Goal: Task Accomplishment & Management: Use online tool/utility

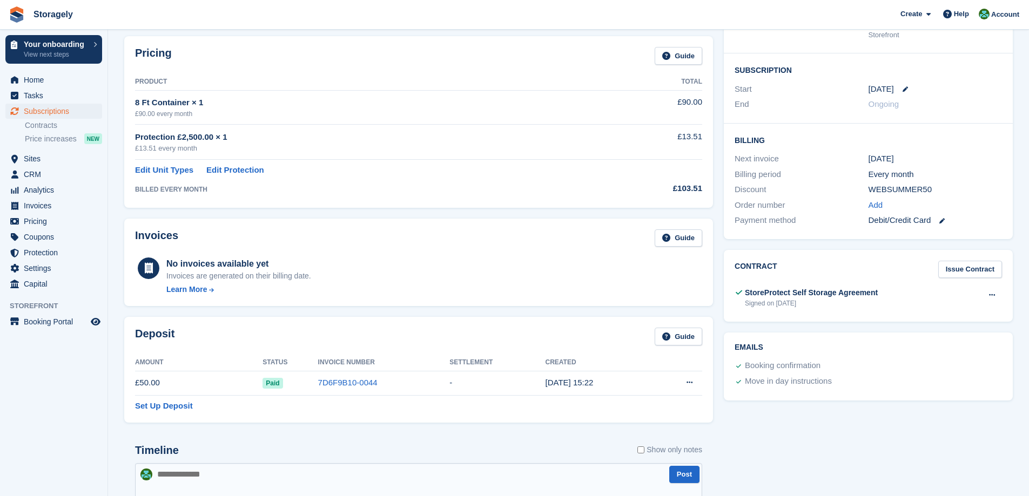
scroll to position [162, 0]
click at [40, 156] on span "Sites" at bounding box center [56, 158] width 65 height 15
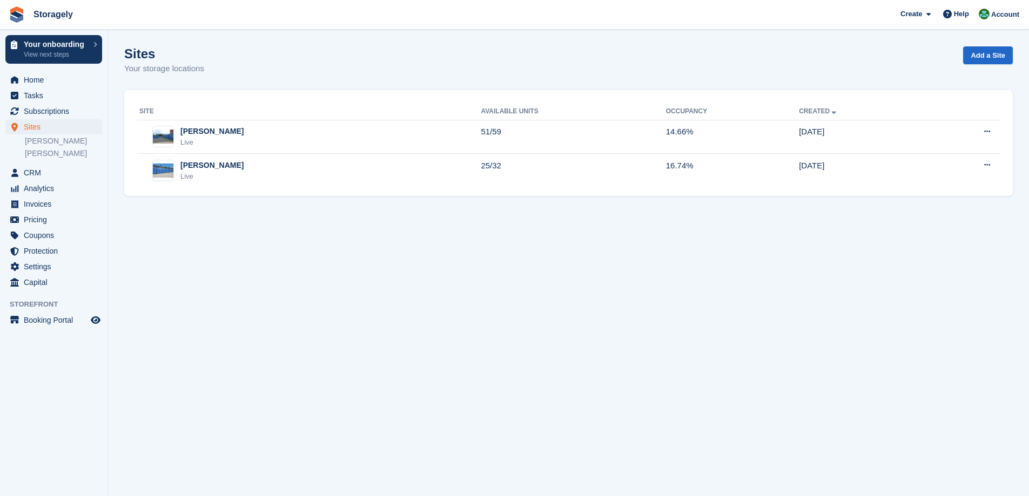
drag, startPoint x: 581, startPoint y: 256, endPoint x: 582, endPoint y: 250, distance: 6.6
click at [581, 256] on section "Sites Your storage locations Add a Site Site Available Units Occupancy Created …" at bounding box center [568, 248] width 921 height 496
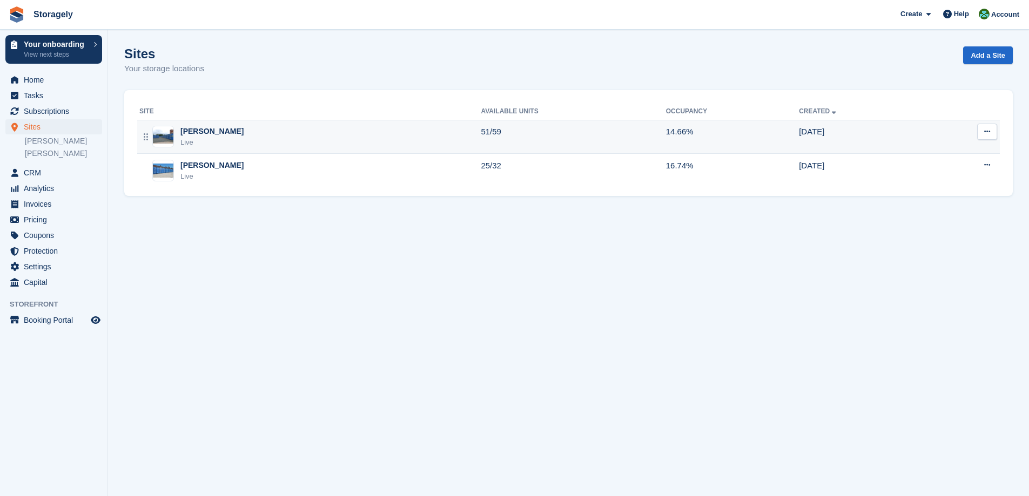
click at [228, 143] on div "Dudley Live" at bounding box center [309, 137] width 341 height 22
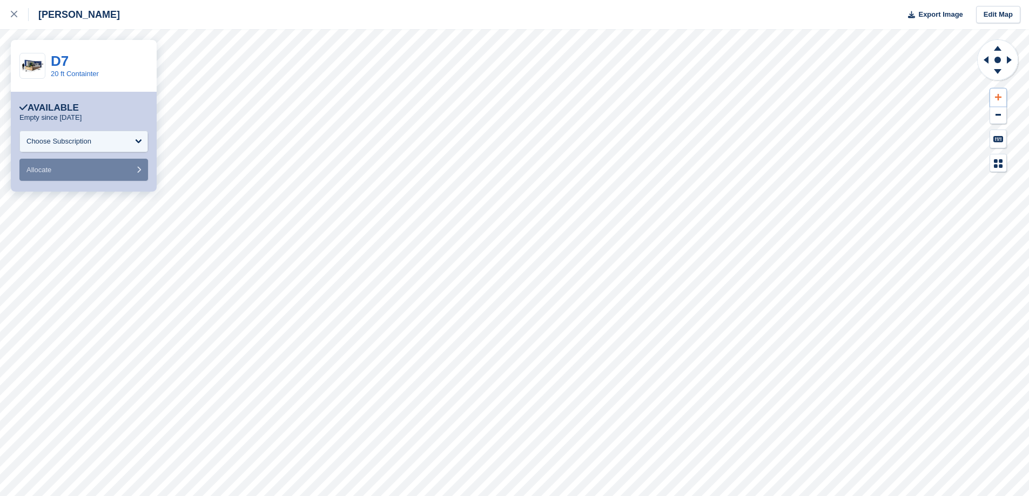
click at [997, 100] on icon at bounding box center [998, 97] width 6 height 8
click at [997, 100] on icon at bounding box center [998, 97] width 6 height 6
click at [1008, 59] on icon at bounding box center [1008, 60] width 5 height 8
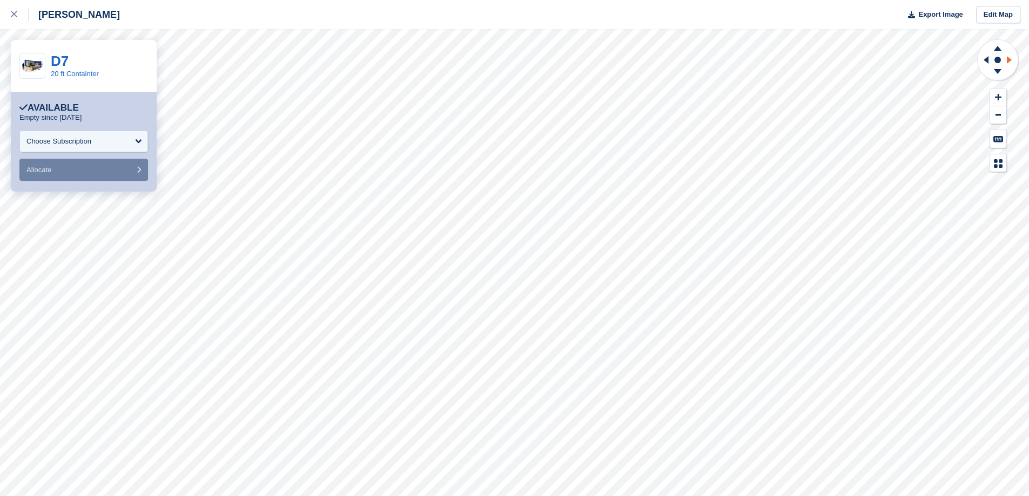
click at [1008, 59] on icon at bounding box center [1008, 60] width 5 height 8
click at [985, 60] on icon at bounding box center [985, 60] width 5 height 8
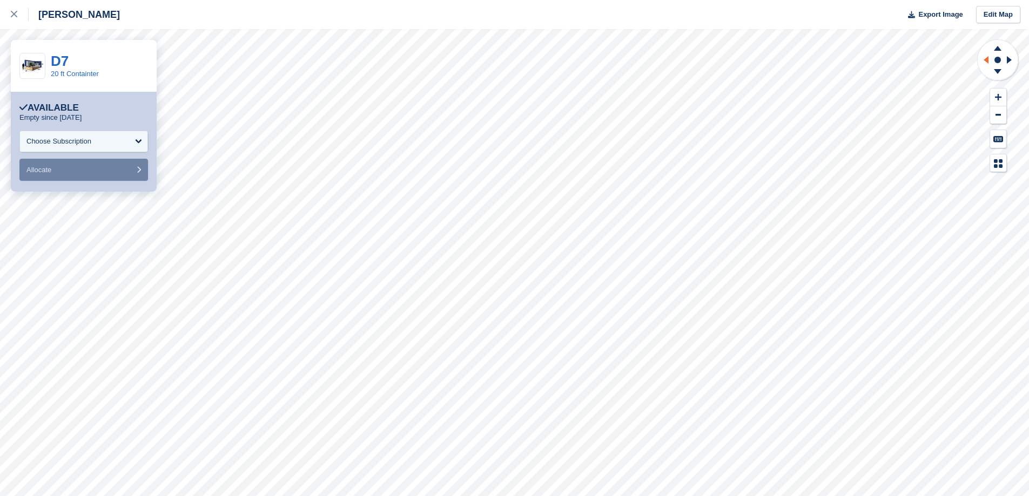
click at [985, 60] on icon at bounding box center [985, 60] width 5 height 8
click at [999, 67] on icon at bounding box center [997, 72] width 28 height 13
click at [997, 71] on icon at bounding box center [997, 71] width 8 height 5
click at [995, 71] on icon at bounding box center [997, 71] width 8 height 5
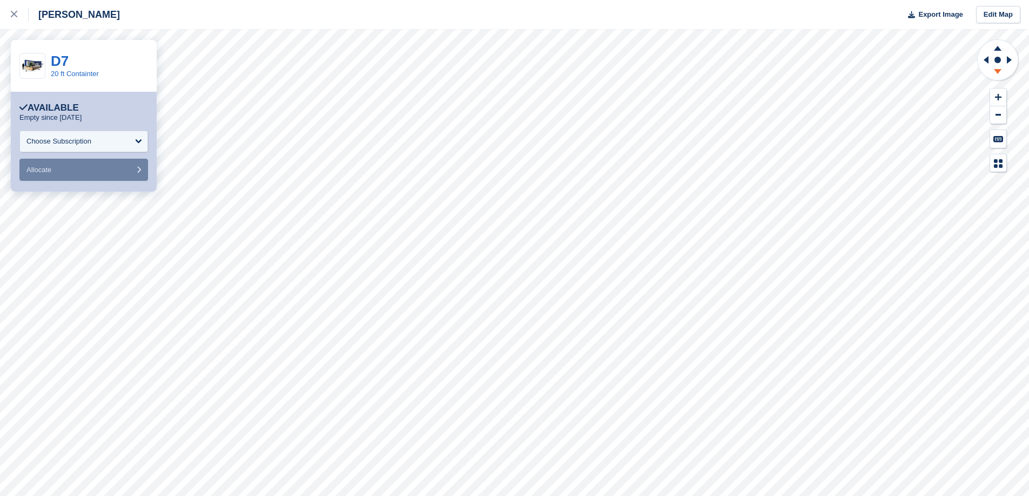
click at [995, 71] on icon at bounding box center [997, 71] width 8 height 5
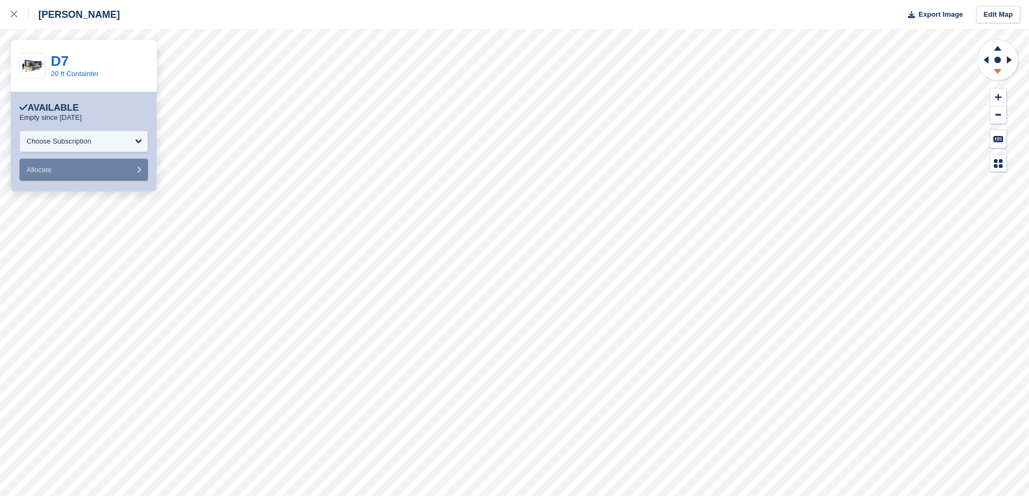
click at [995, 71] on icon at bounding box center [997, 71] width 8 height 5
click at [997, 52] on icon at bounding box center [997, 46] width 28 height 13
click at [996, 48] on icon at bounding box center [997, 48] width 8 height 5
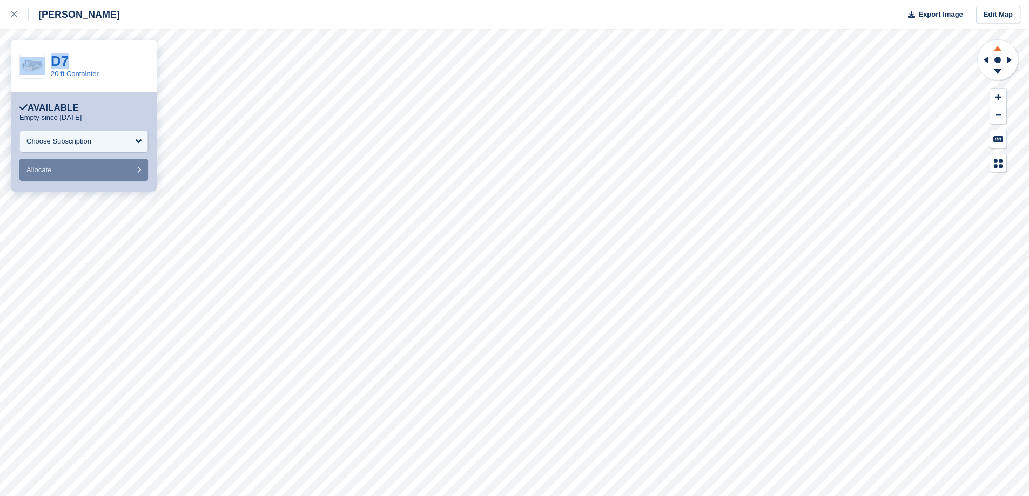
click at [996, 48] on icon at bounding box center [997, 48] width 8 height 5
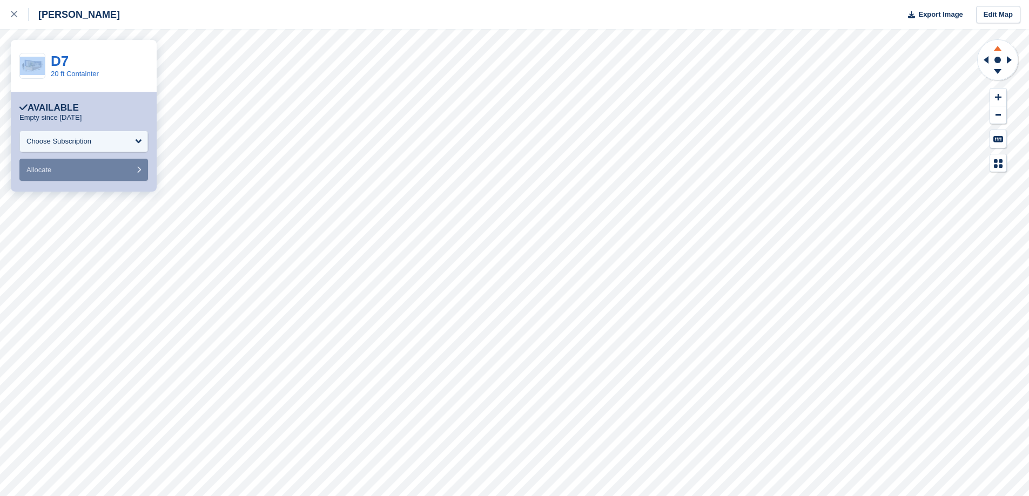
click at [996, 48] on icon at bounding box center [997, 48] width 8 height 5
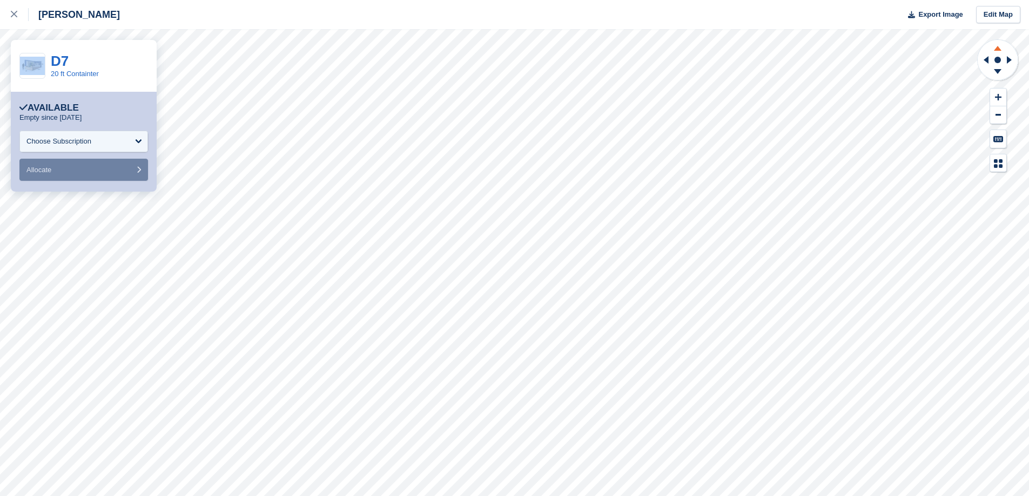
click at [996, 48] on icon at bounding box center [997, 48] width 8 height 5
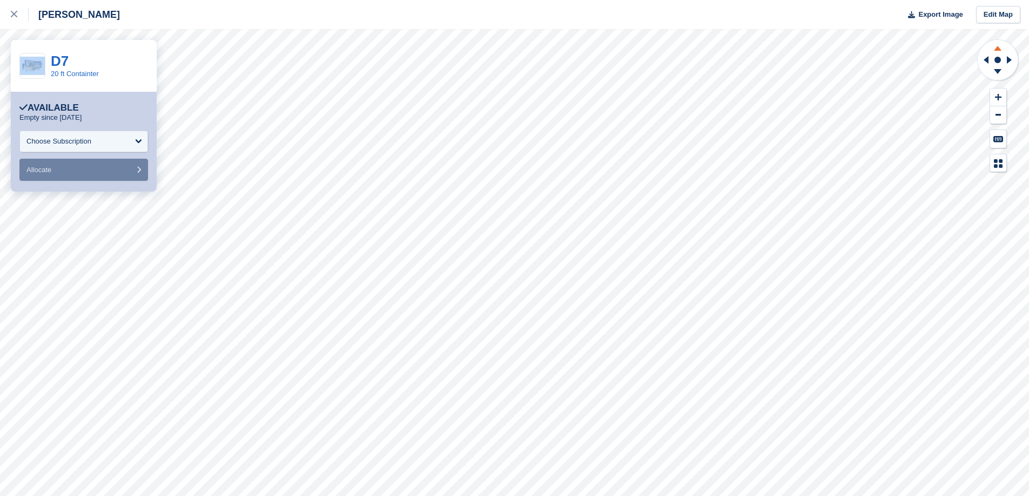
click at [996, 48] on icon at bounding box center [997, 48] width 8 height 5
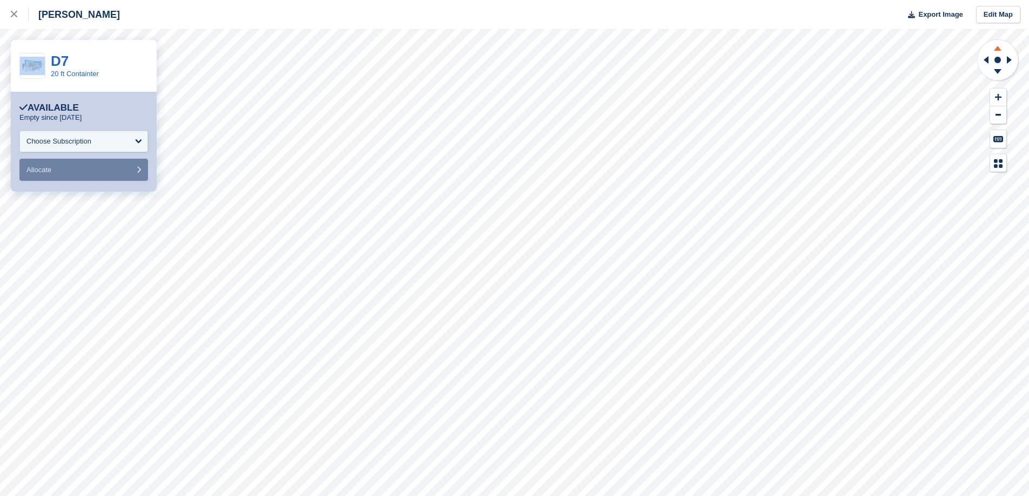
click at [996, 48] on icon at bounding box center [997, 48] width 8 height 5
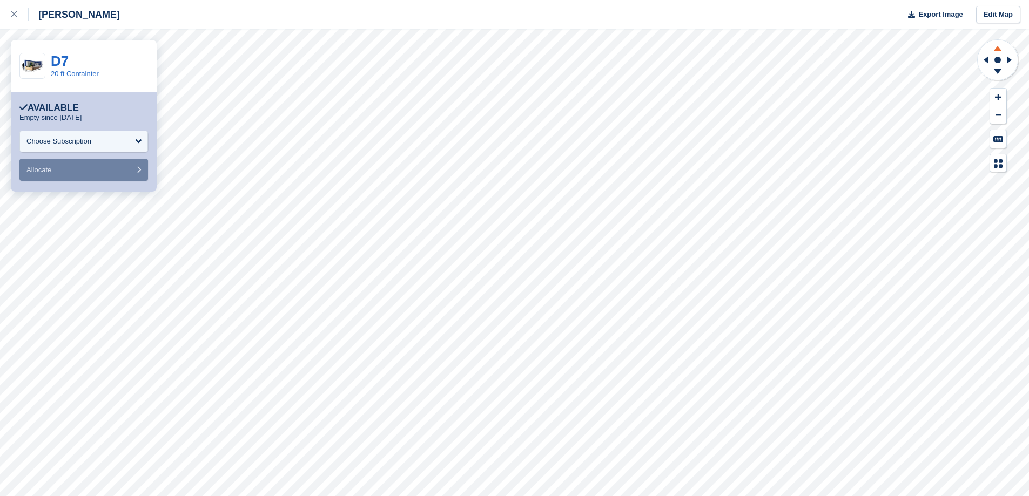
click at [996, 48] on icon at bounding box center [997, 48] width 8 height 5
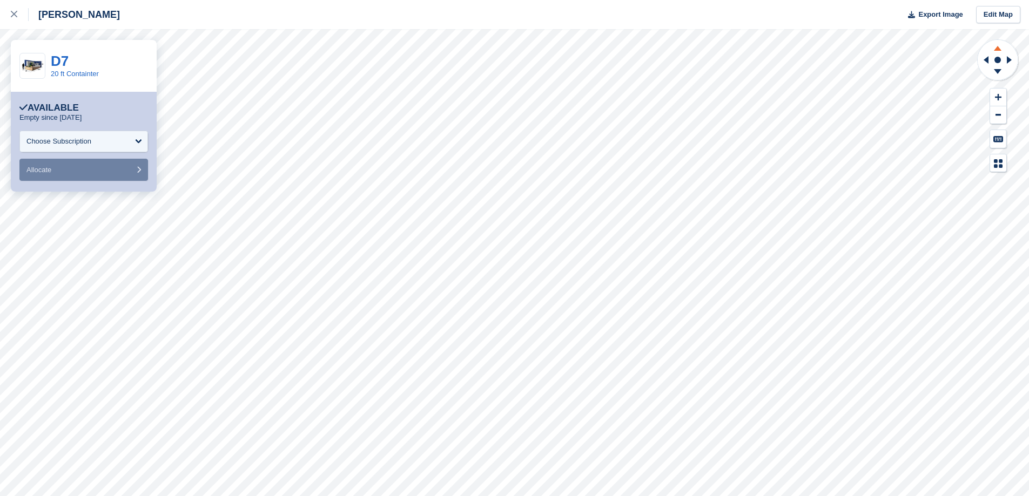
click at [996, 48] on icon at bounding box center [997, 48] width 8 height 5
click at [986, 57] on icon at bounding box center [983, 60] width 13 height 28
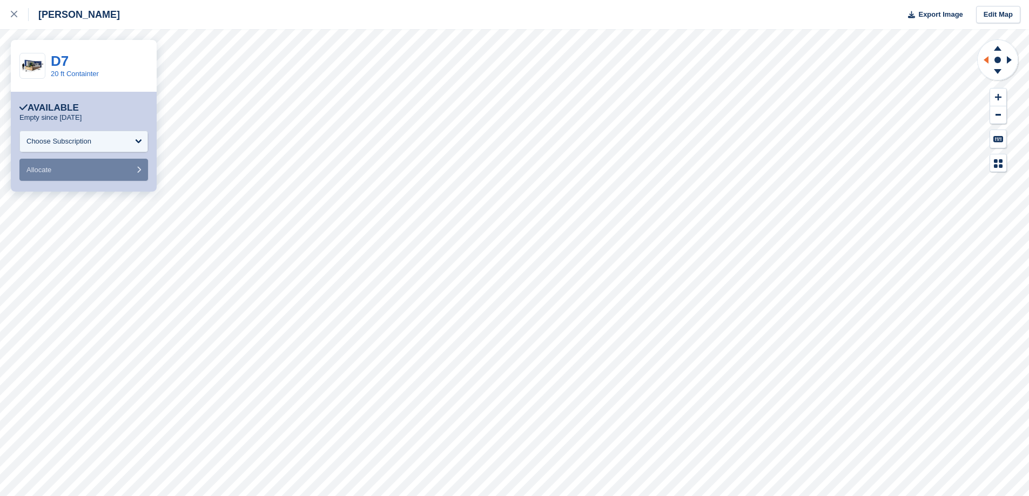
click at [986, 57] on icon at bounding box center [983, 60] width 13 height 28
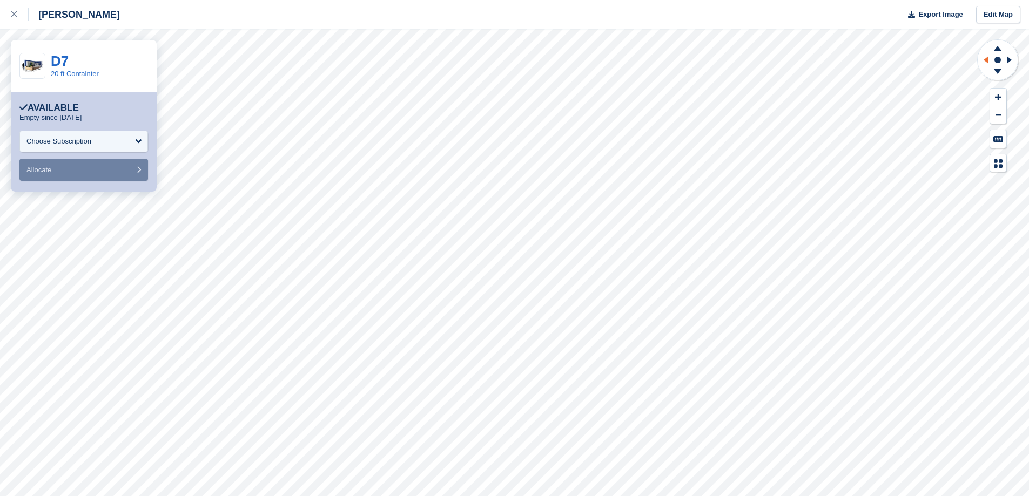
click at [986, 57] on icon at bounding box center [983, 60] width 13 height 28
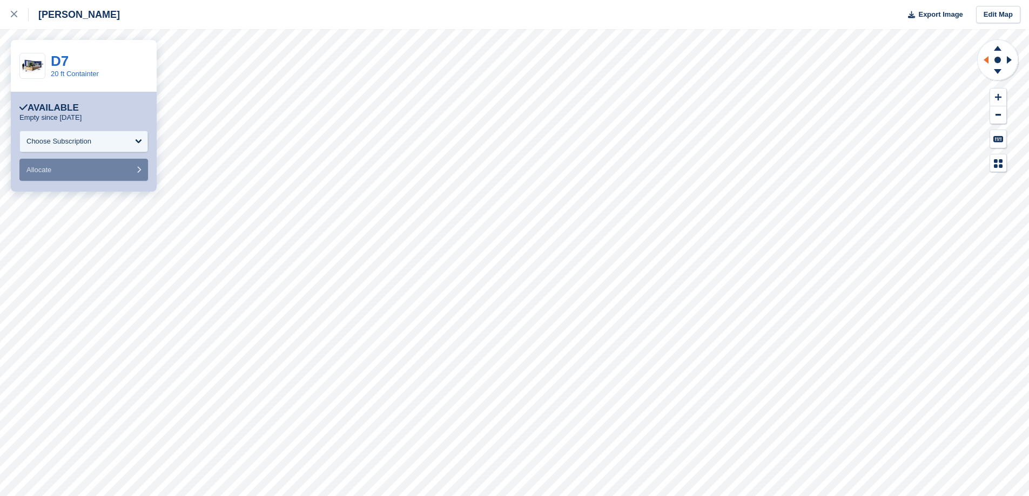
click at [986, 57] on icon at bounding box center [983, 60] width 13 height 28
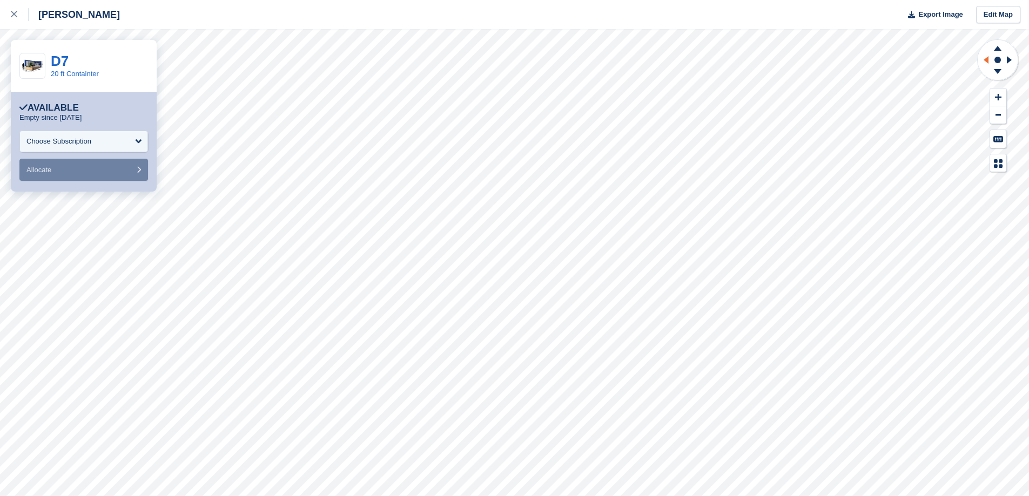
click at [986, 57] on icon at bounding box center [983, 60] width 13 height 28
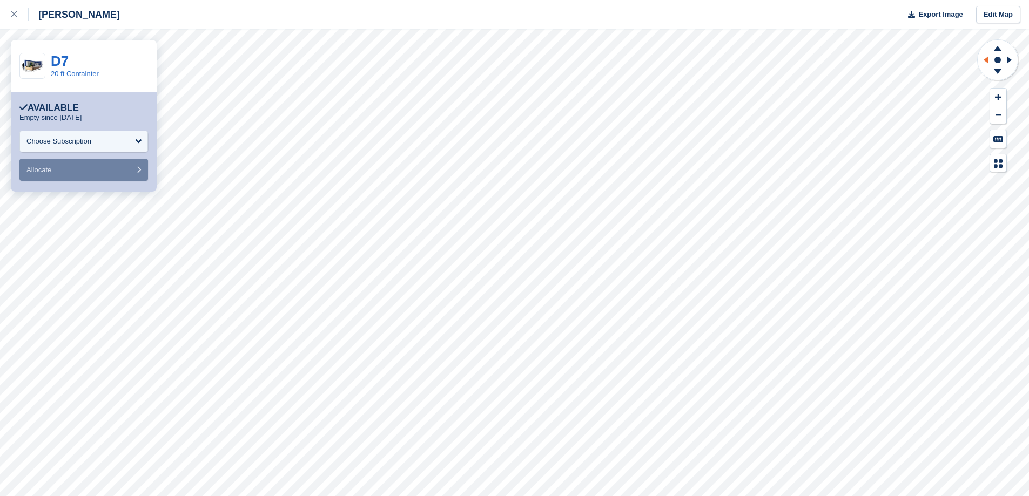
click at [986, 57] on icon at bounding box center [983, 60] width 13 height 28
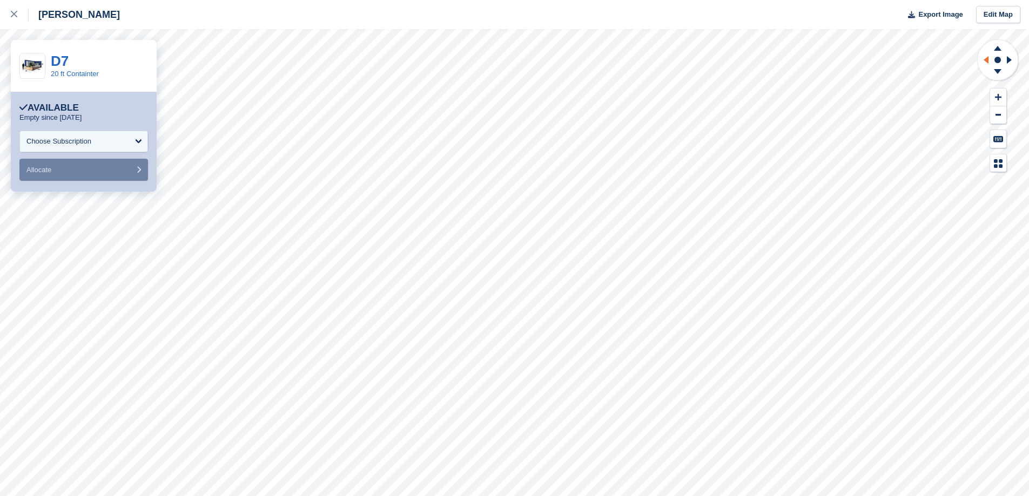
click at [983, 62] on icon at bounding box center [983, 60] width 13 height 28
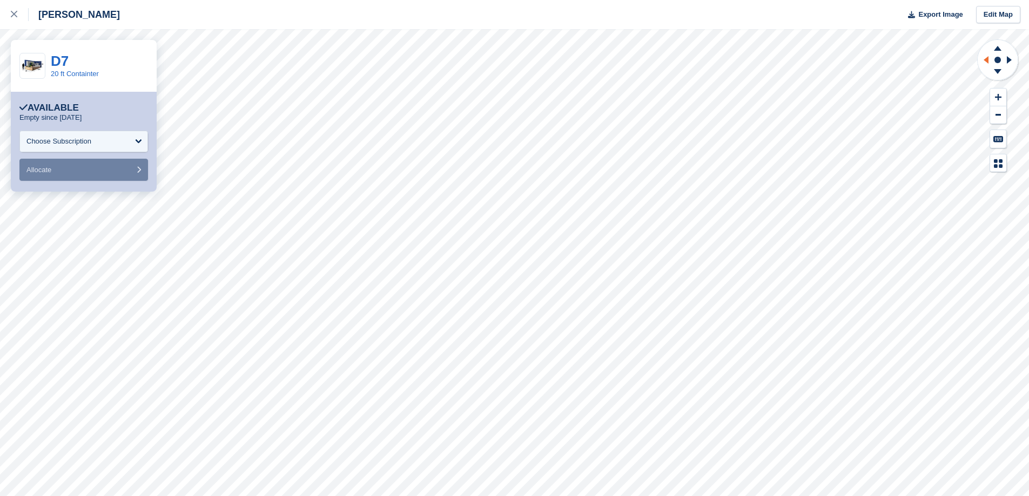
click at [983, 62] on icon at bounding box center [983, 60] width 13 height 28
click at [73, 133] on div "Choose Subscription" at bounding box center [83, 142] width 128 height 22
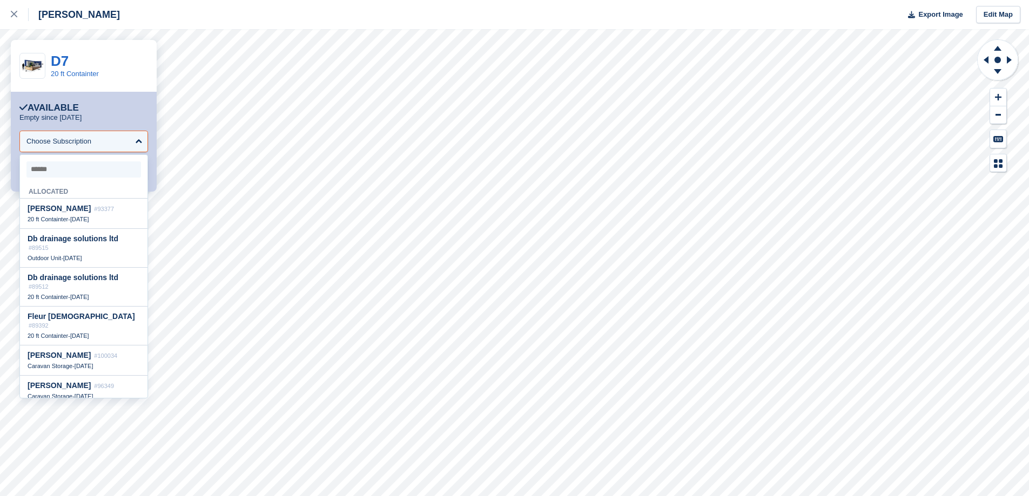
drag, startPoint x: 107, startPoint y: 98, endPoint x: 122, endPoint y: 126, distance: 32.1
click at [107, 98] on div "**********" at bounding box center [84, 142] width 146 height 100
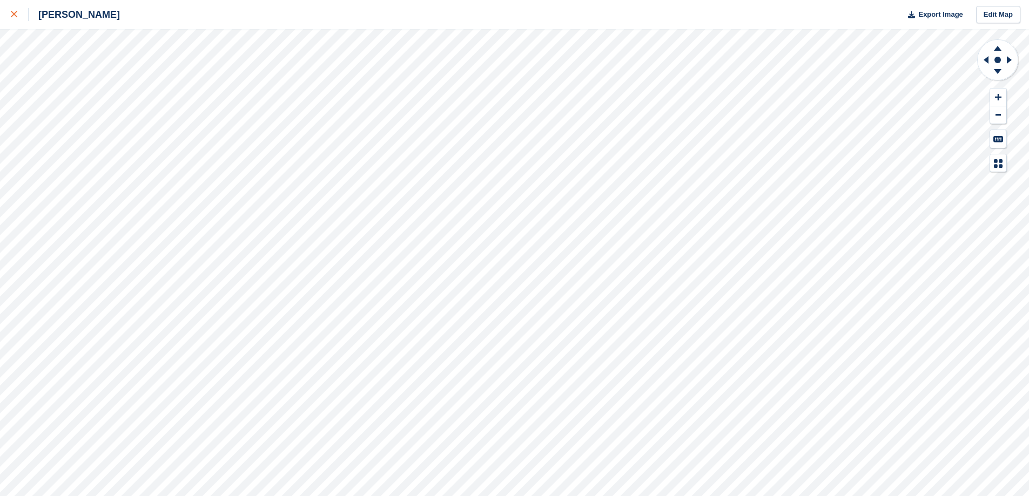
click at [12, 21] on div at bounding box center [20, 14] width 18 height 13
